Goal: Task Accomplishment & Management: Manage account settings

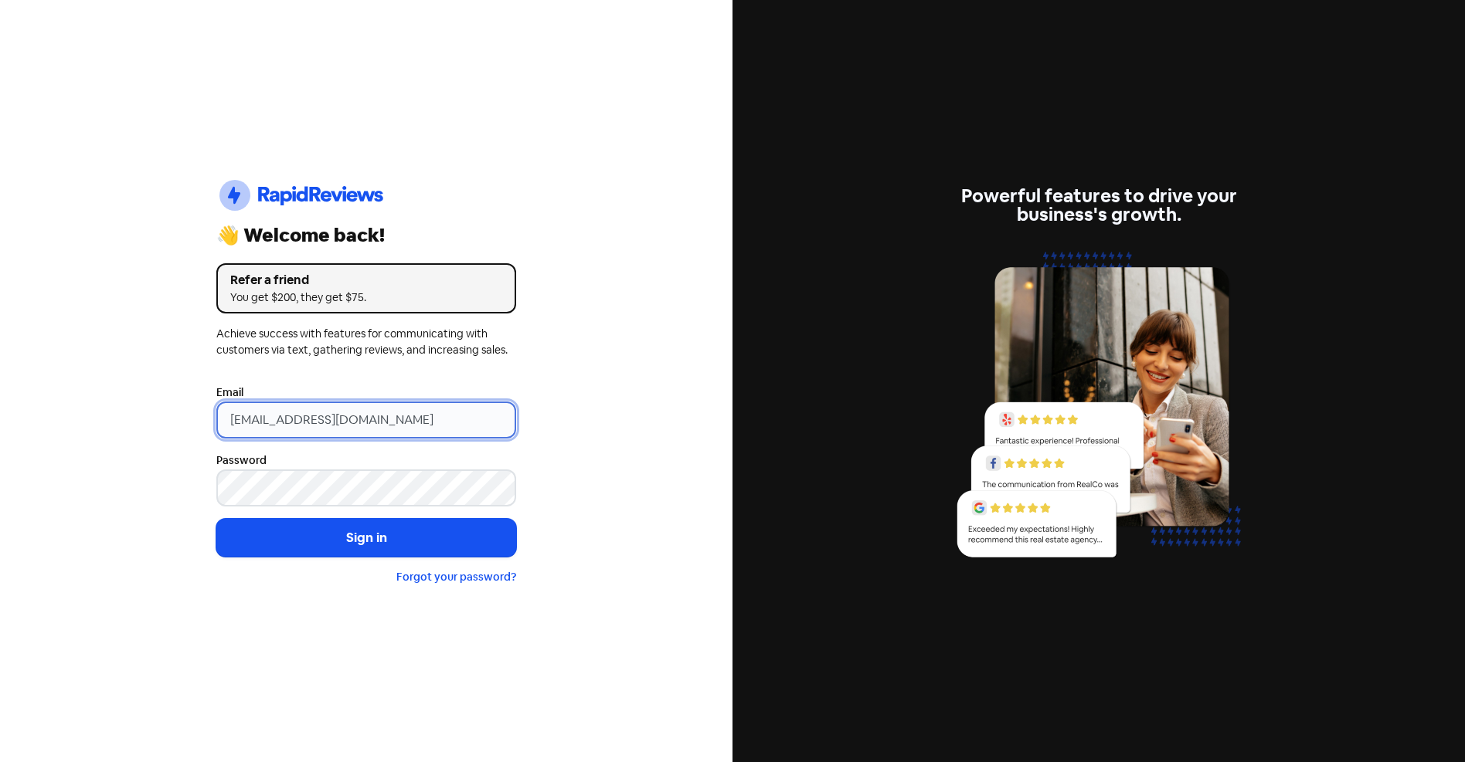
drag, startPoint x: 390, startPoint y: 420, endPoint x: 29, endPoint y: 404, distance: 361.9
click at [73, 405] on div "Icon For Thunder-circle 👋 Welcome back! Refer a friend You get $200, they get $…" at bounding box center [366, 381] width 732 height 762
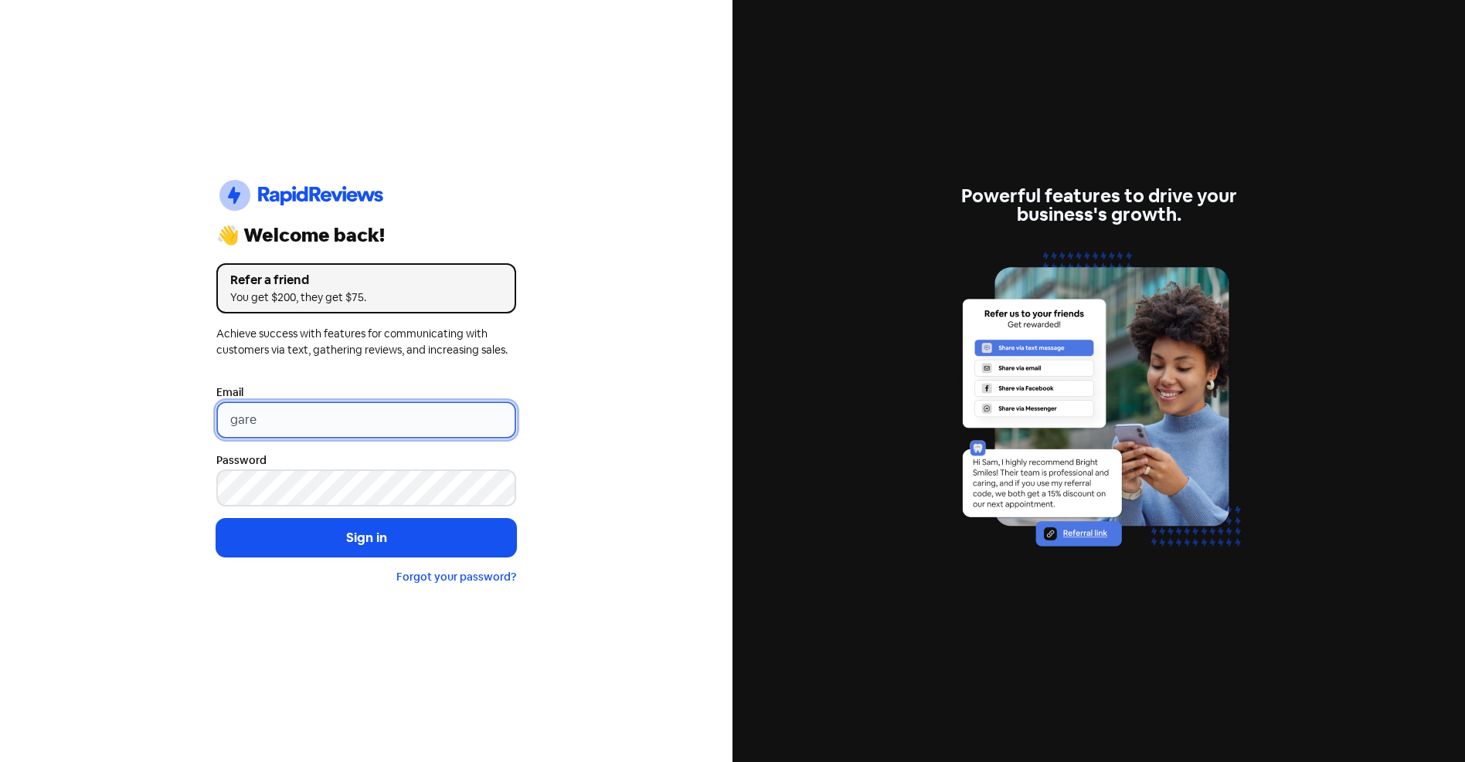
type input "[PERSON_NAME][EMAIL_ADDRESS][DOMAIN_NAME]"
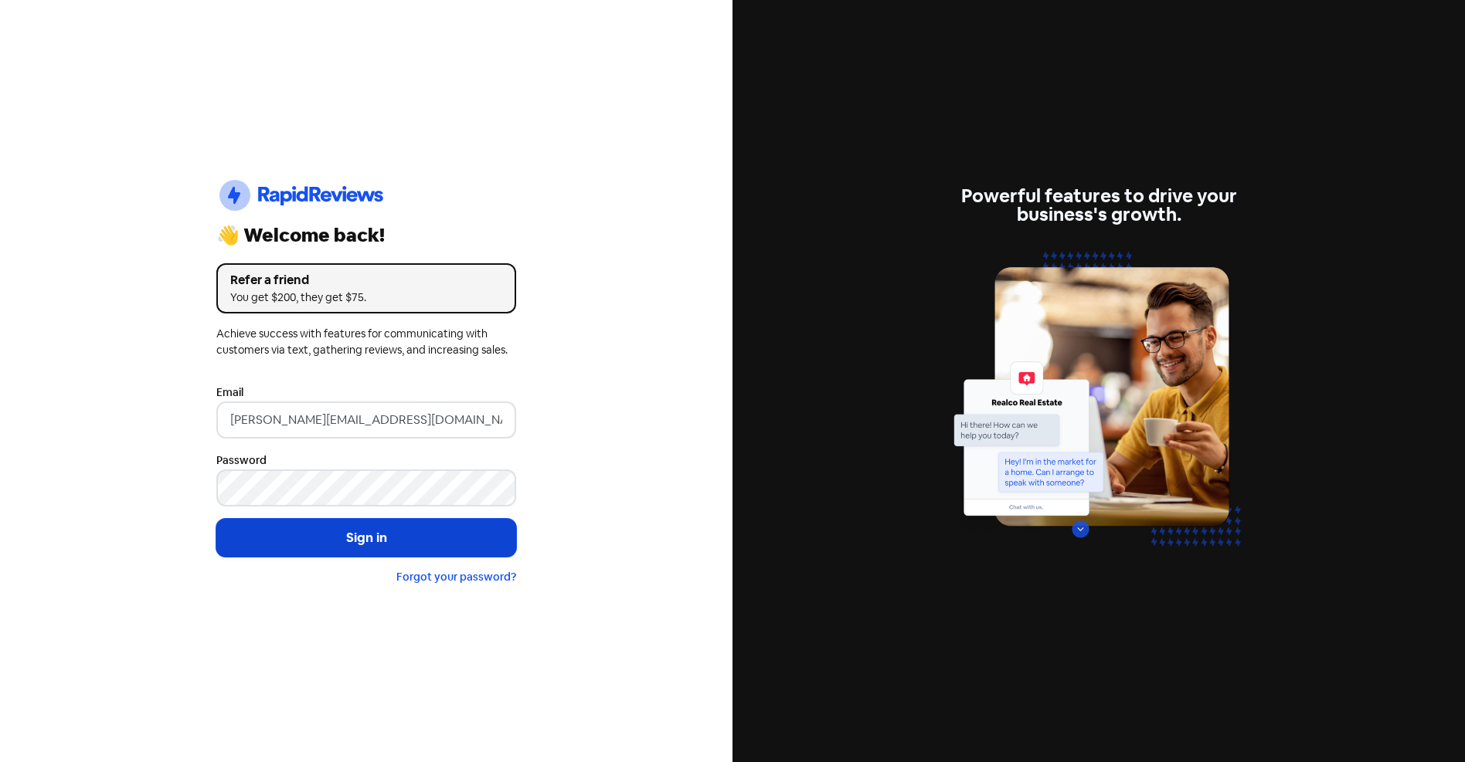
click at [362, 536] on button "Sign in" at bounding box center [366, 538] width 300 height 39
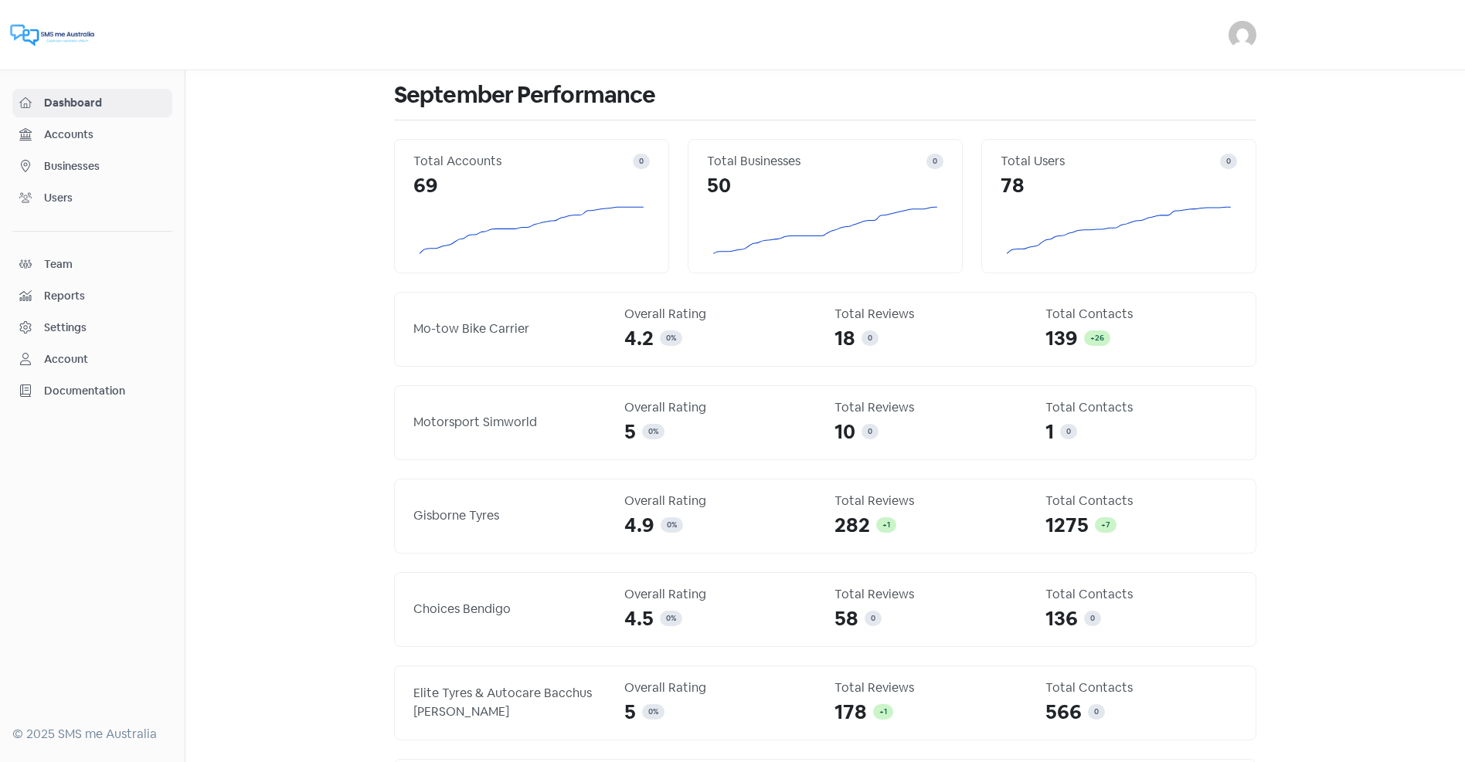
click at [56, 163] on span "Businesses" at bounding box center [104, 166] width 121 height 16
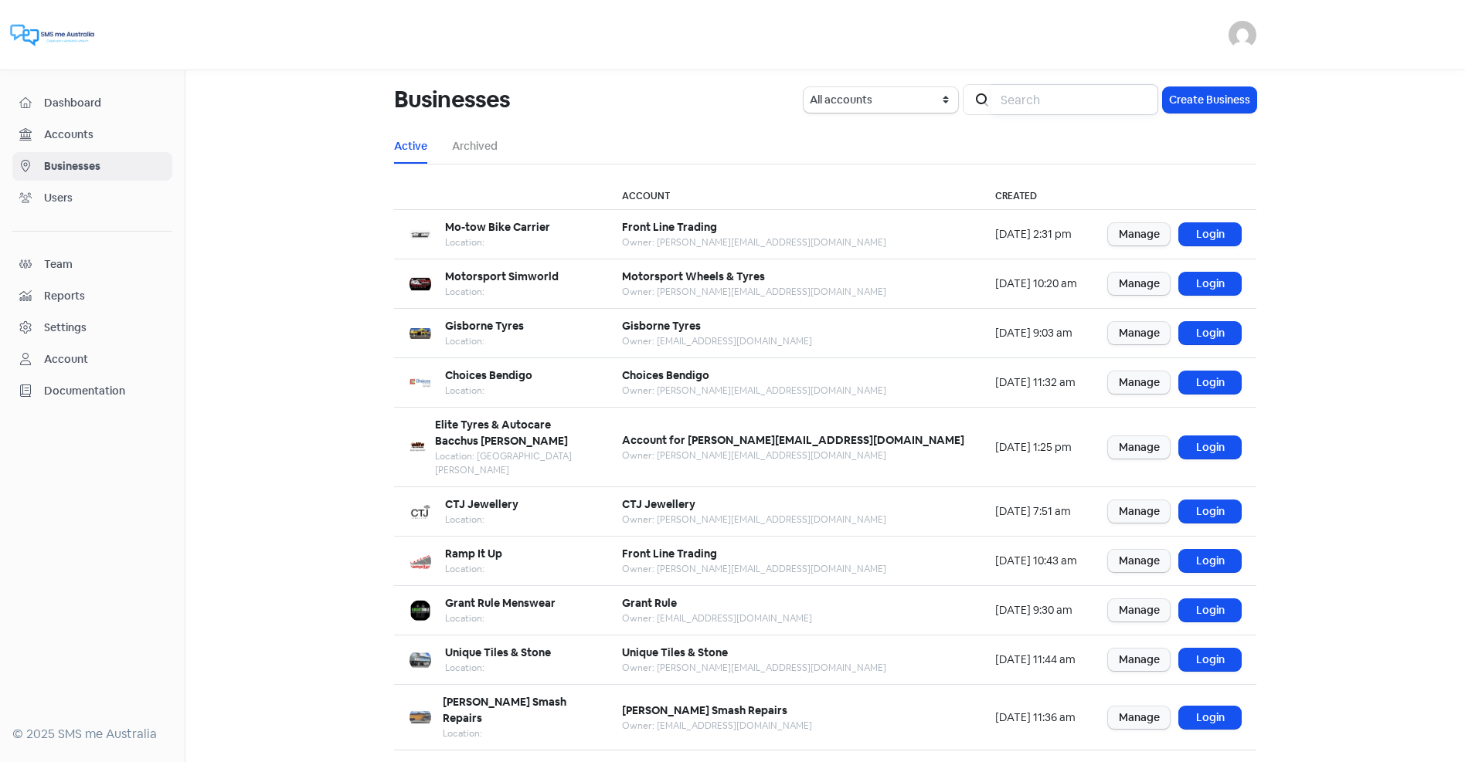
click at [1003, 104] on input "search" at bounding box center [1074, 99] width 167 height 31
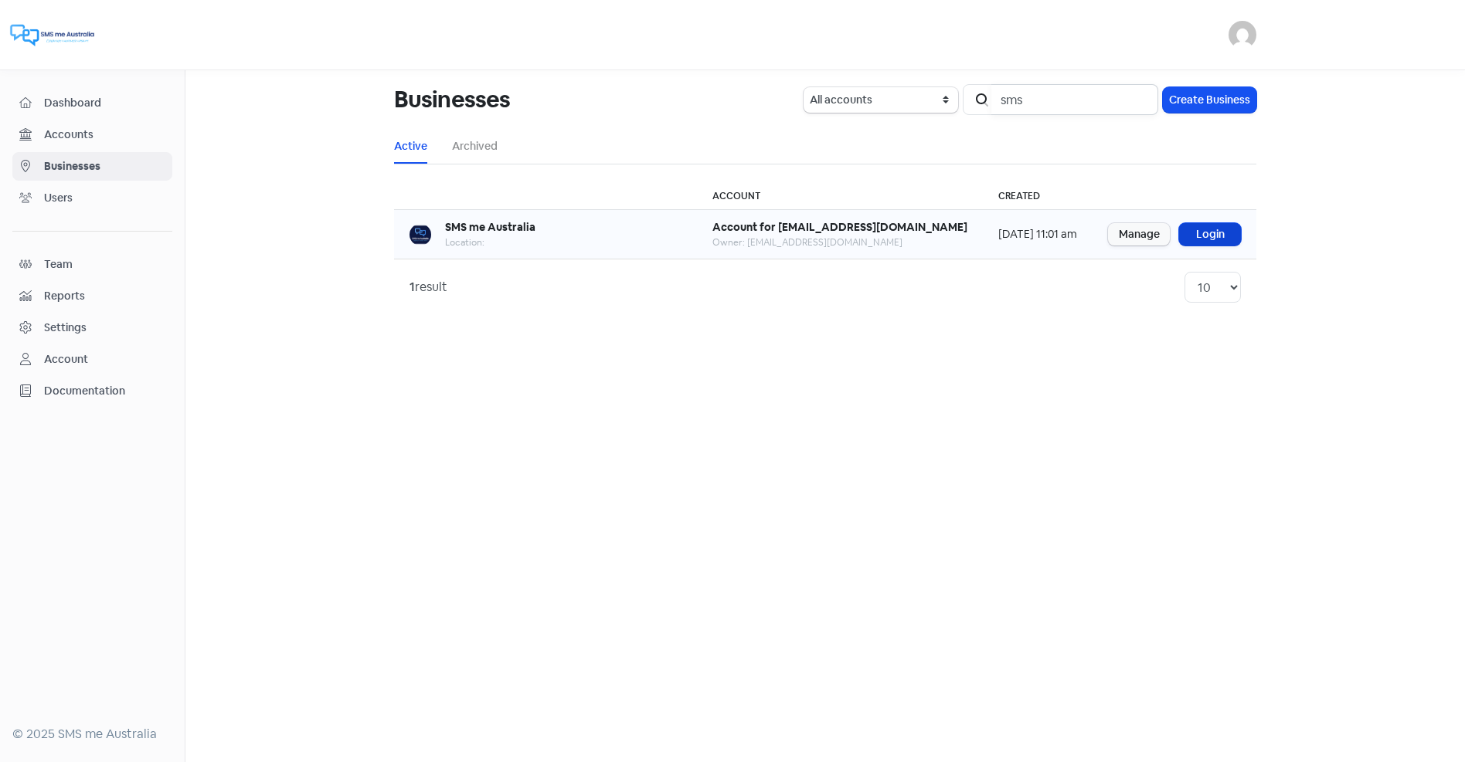
type input "sms"
click at [1212, 232] on link "Login" at bounding box center [1210, 234] width 62 height 22
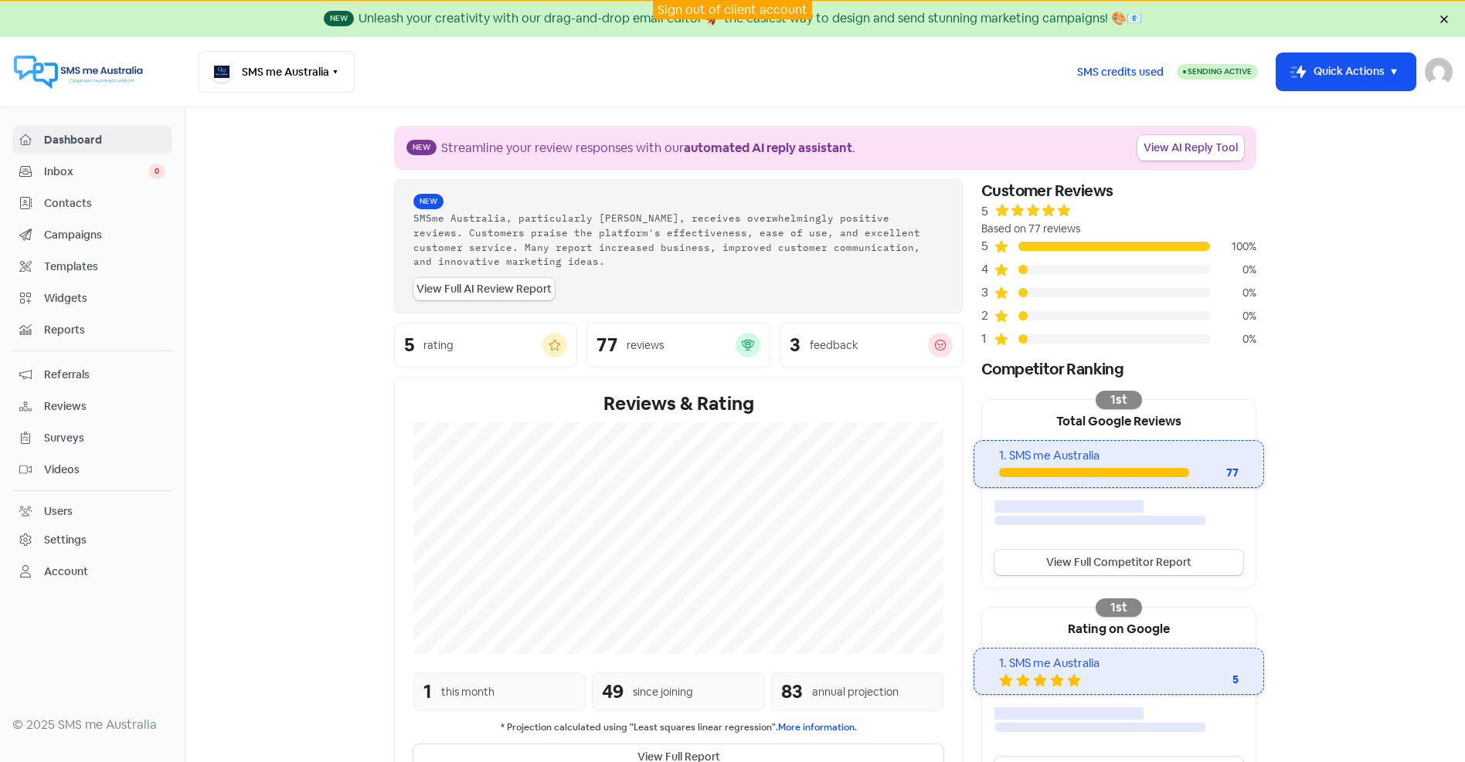
click at [84, 175] on span "Inbox" at bounding box center [96, 172] width 104 height 16
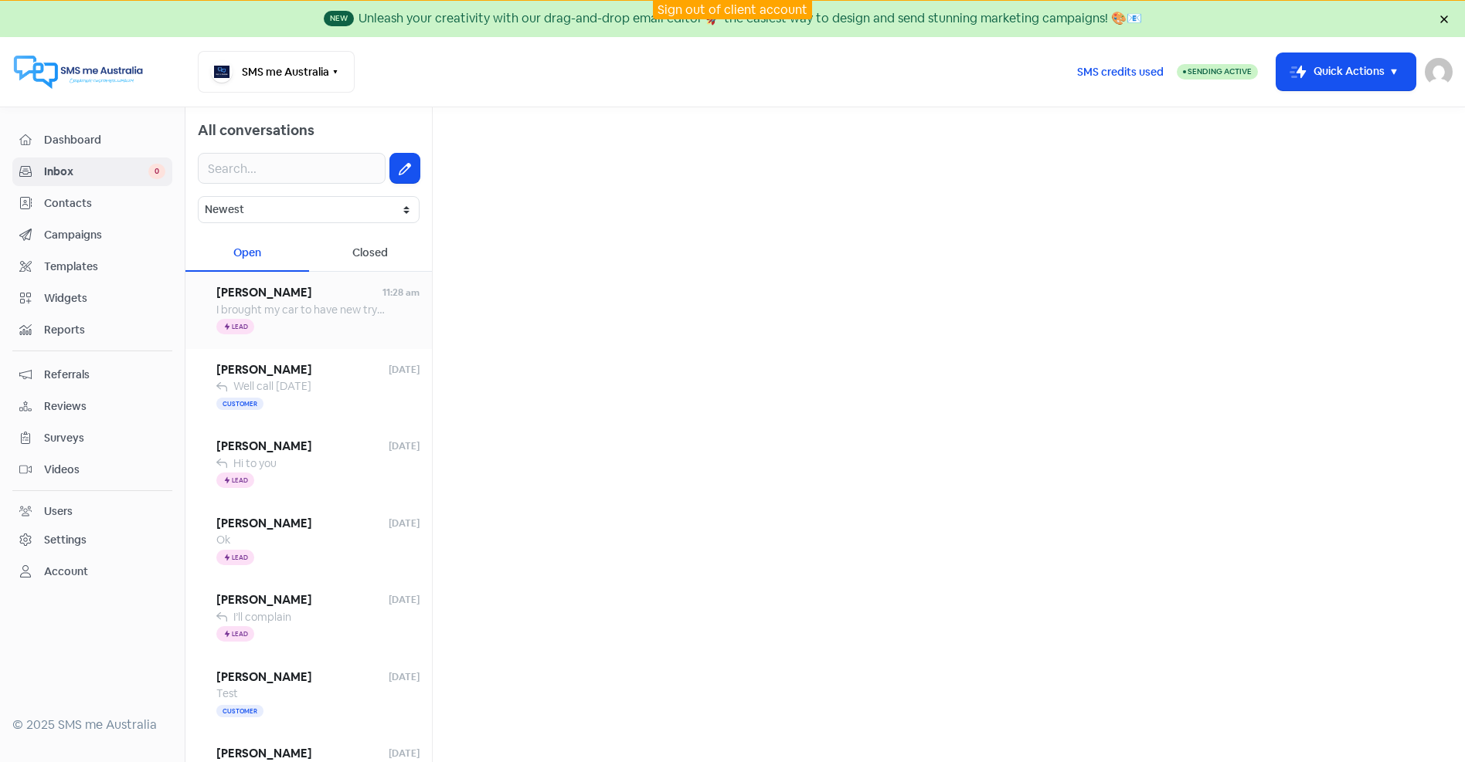
click at [314, 304] on span "I brought my car to have new tryres.When i left ,all tyres cap are at the back …" at bounding box center [994, 310] width 1557 height 14
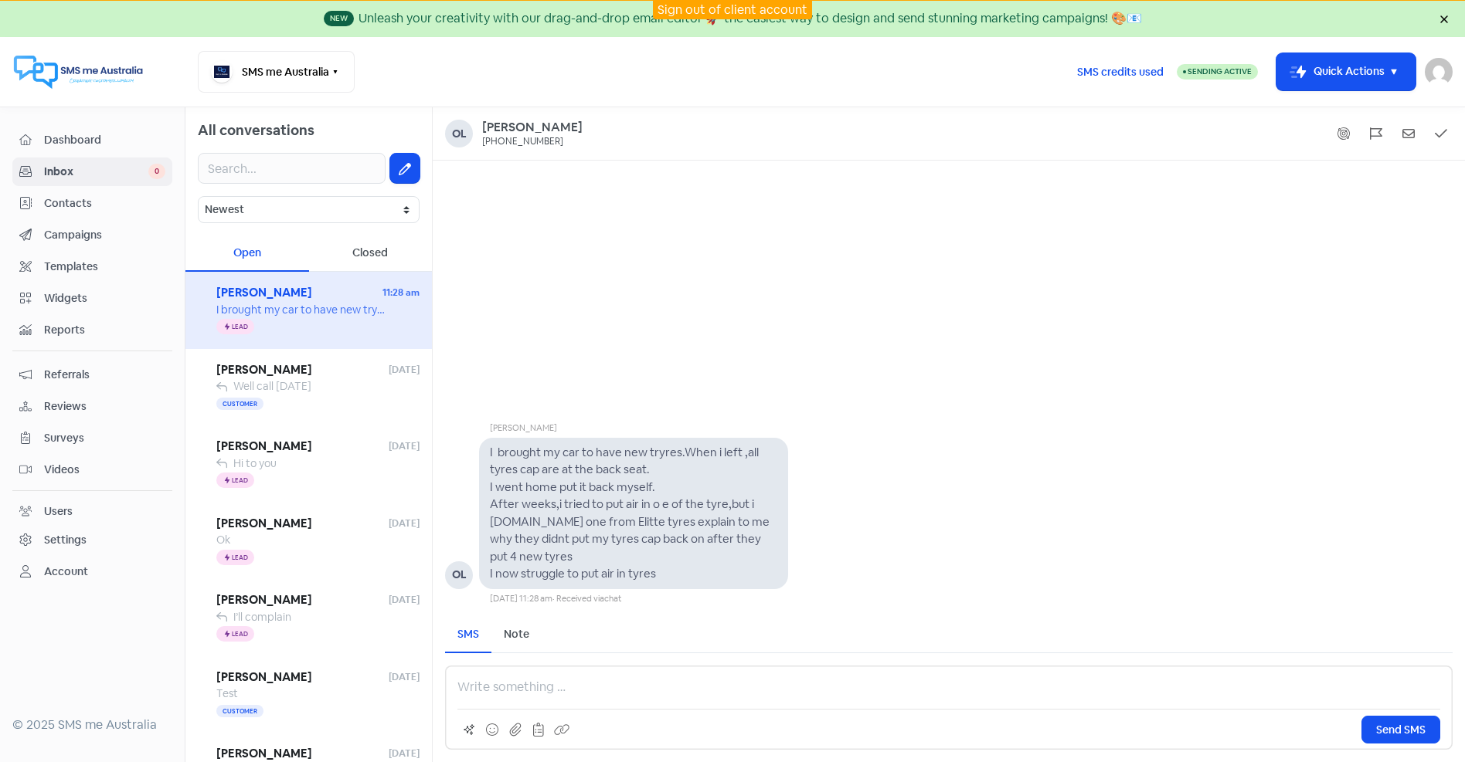
click at [867, 284] on div "[PERSON_NAME] brought my car to have new tryres.When i left ,all tyres cap are …" at bounding box center [949, 383] width 1032 height 444
click at [813, 363] on div "[PERSON_NAME] brought my car to have new tryres.When i left ,all tyres cap are …" at bounding box center [949, 383] width 1032 height 444
drag, startPoint x: 652, startPoint y: 602, endPoint x: 488, endPoint y: 600, distance: 163.8
click at [488, 600] on div "[PERSON_NAME] brought my car to have new tryres.When i left ,all tyres cap are …" at bounding box center [616, 513] width 343 height 183
